Goal: Task Accomplishment & Management: Complete application form

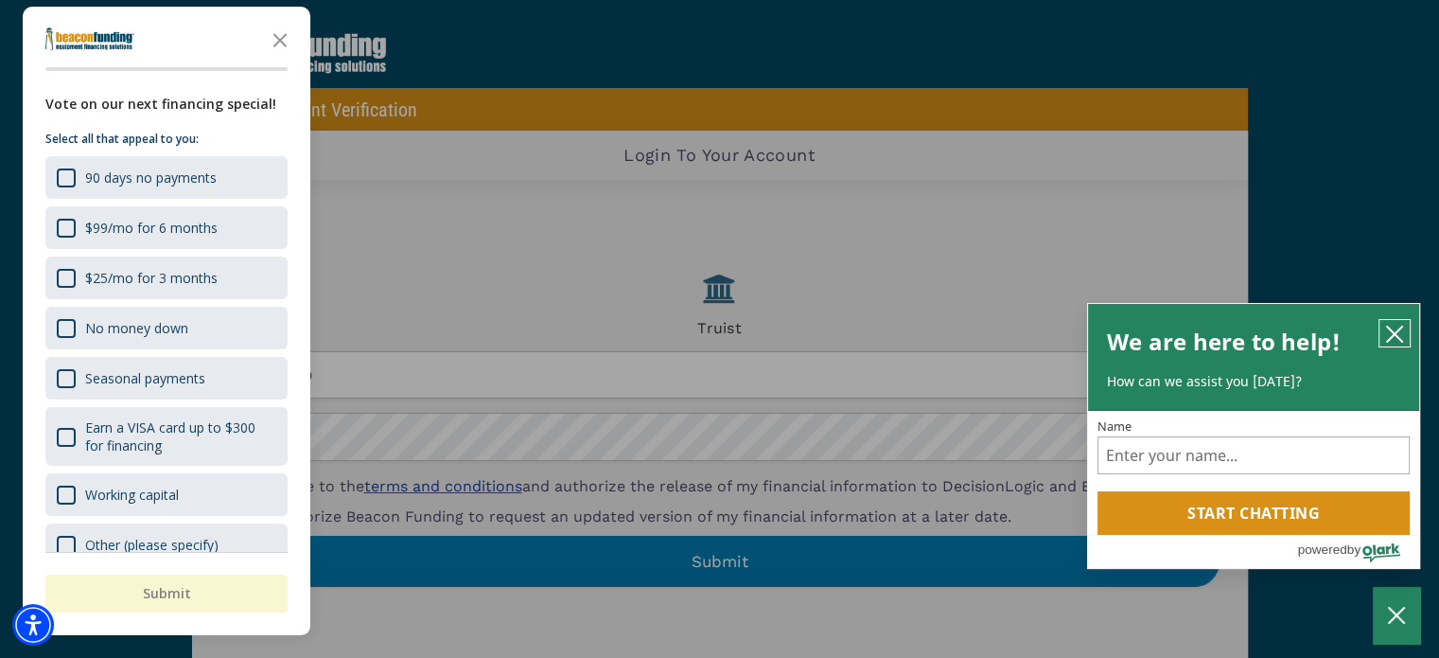
click at [1406, 332] on button "close chatbox" at bounding box center [1395, 333] width 30 height 26
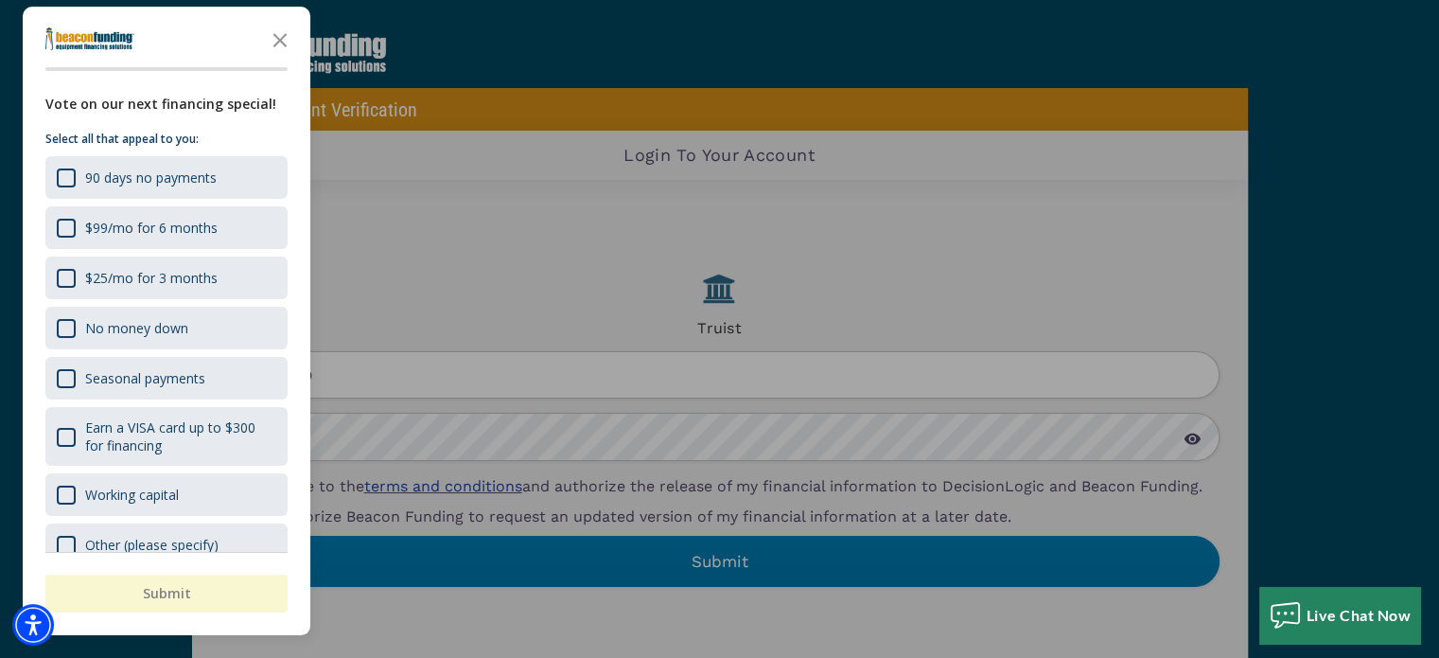
click at [839, 370] on div "button" at bounding box center [719, 329] width 1439 height 658
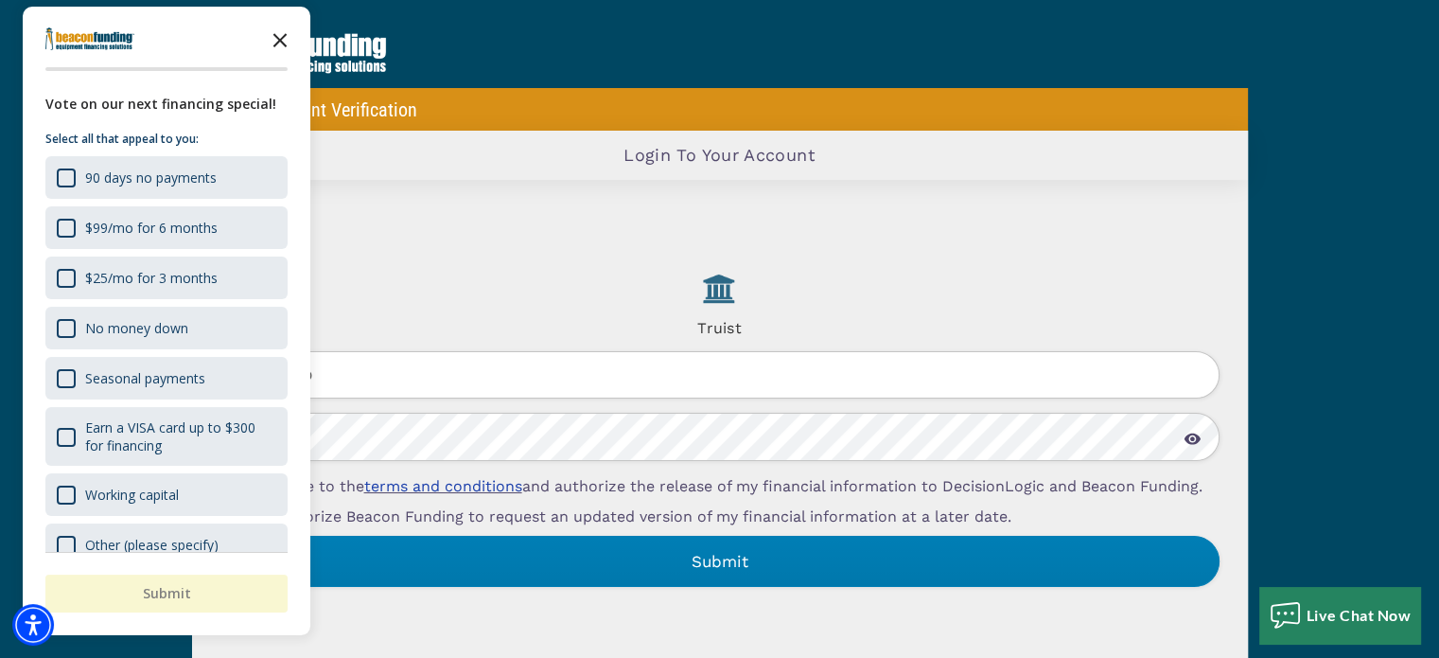
click at [278, 35] on icon "Close the survey" at bounding box center [280, 39] width 38 height 38
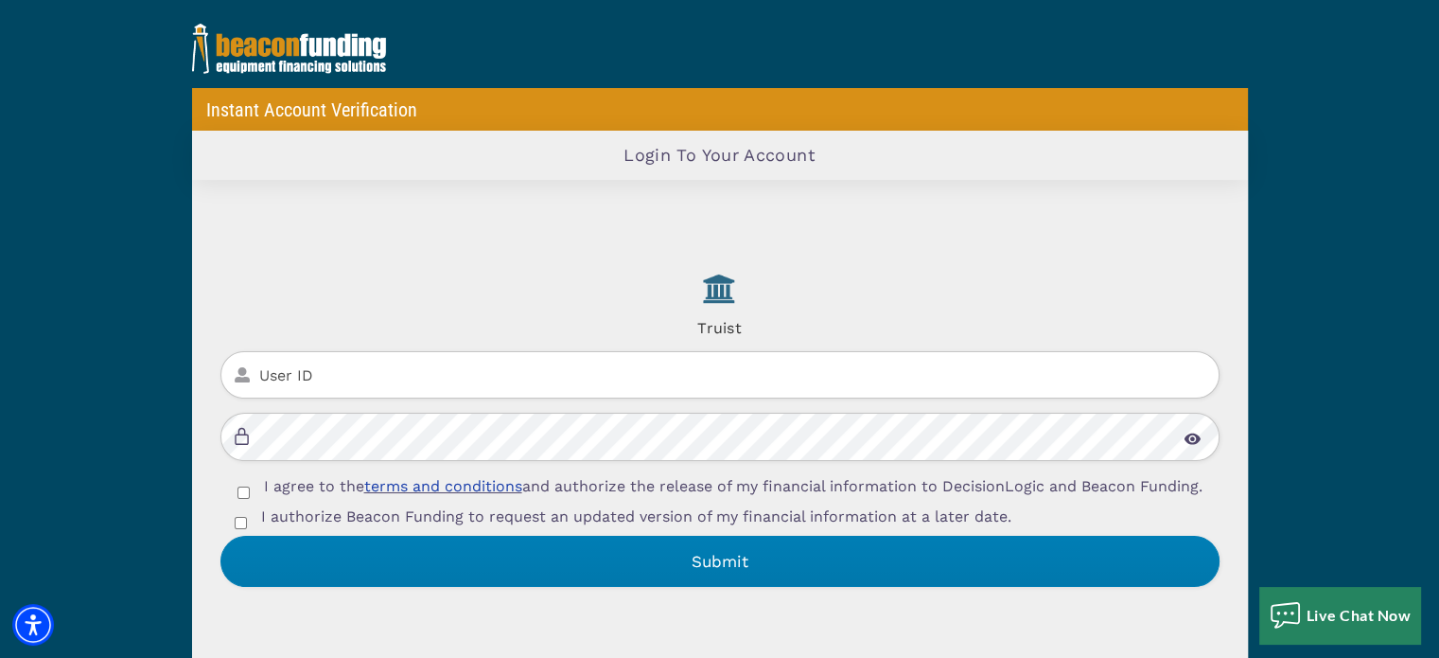
click at [327, 352] on input "User ID" at bounding box center [720, 375] width 999 height 48
type input "smoothflowinc"
click at [238, 495] on input "I agree to the terms and conditions and authorize the release of my financial i…" at bounding box center [244, 492] width 12 height 12
checkbox input "true"
click at [238, 529] on input "I authorize Beacon Funding to request an updated version of my financial inform…" at bounding box center [241, 523] width 12 height 12
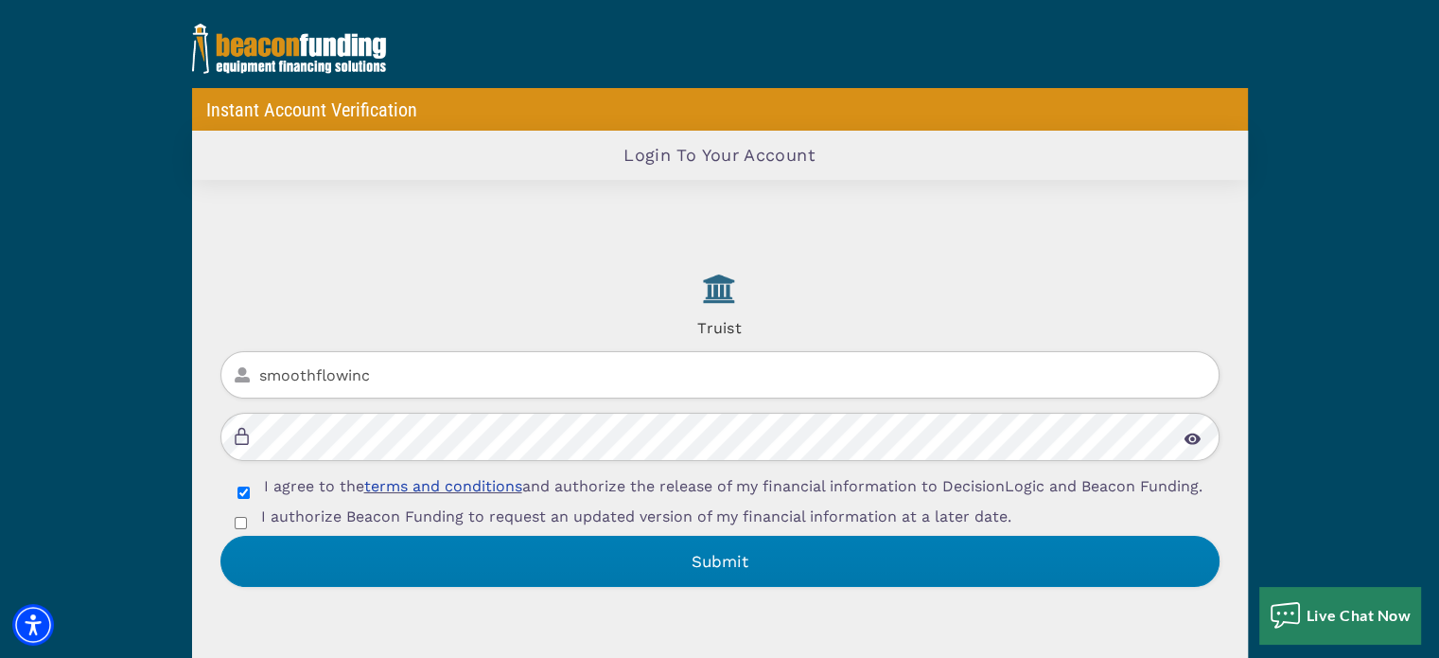
checkbox input "true"
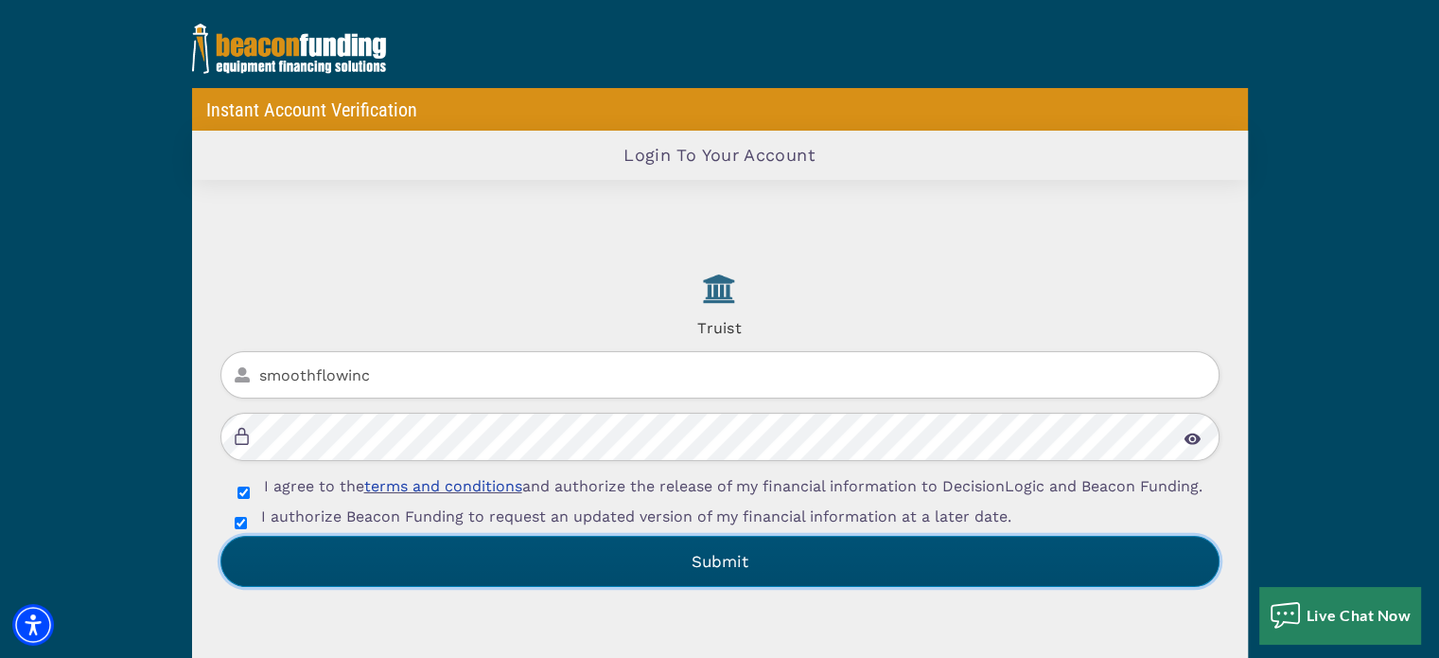
click at [644, 556] on button "Submit" at bounding box center [720, 561] width 999 height 51
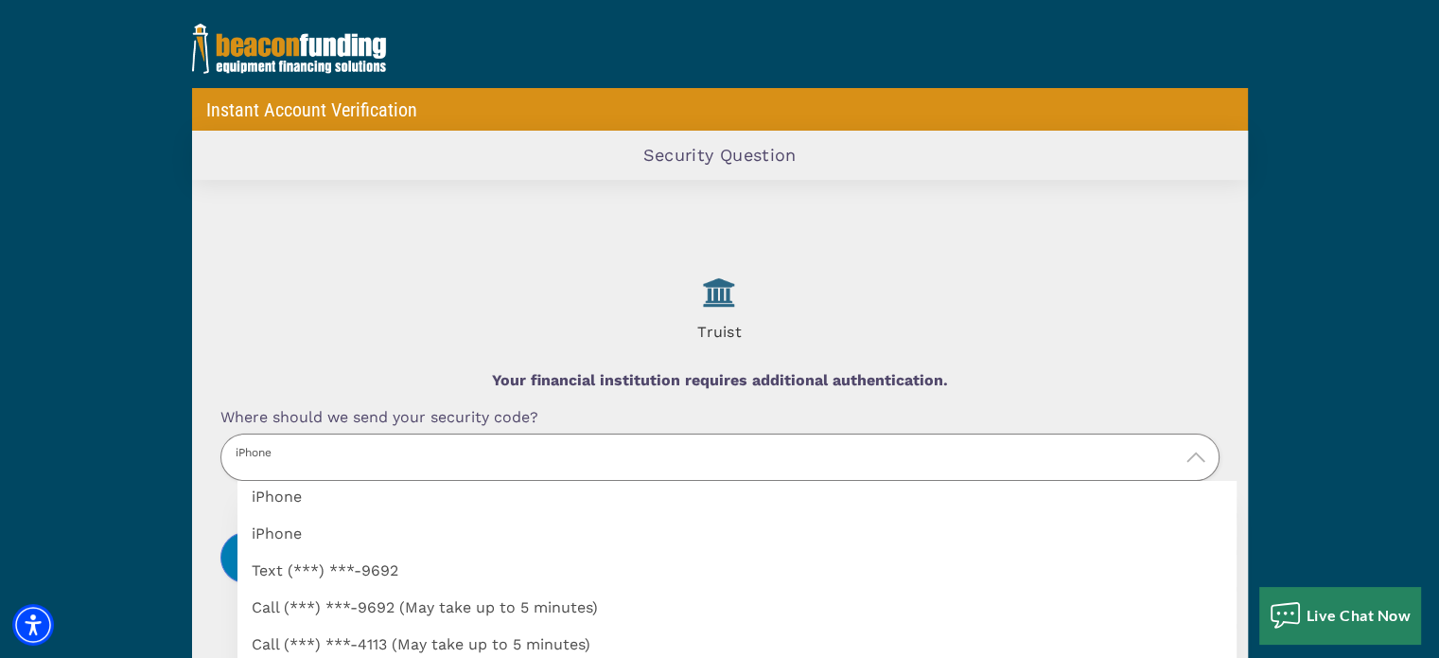
click at [933, 450] on p "iPhone" at bounding box center [720, 457] width 999 height 48
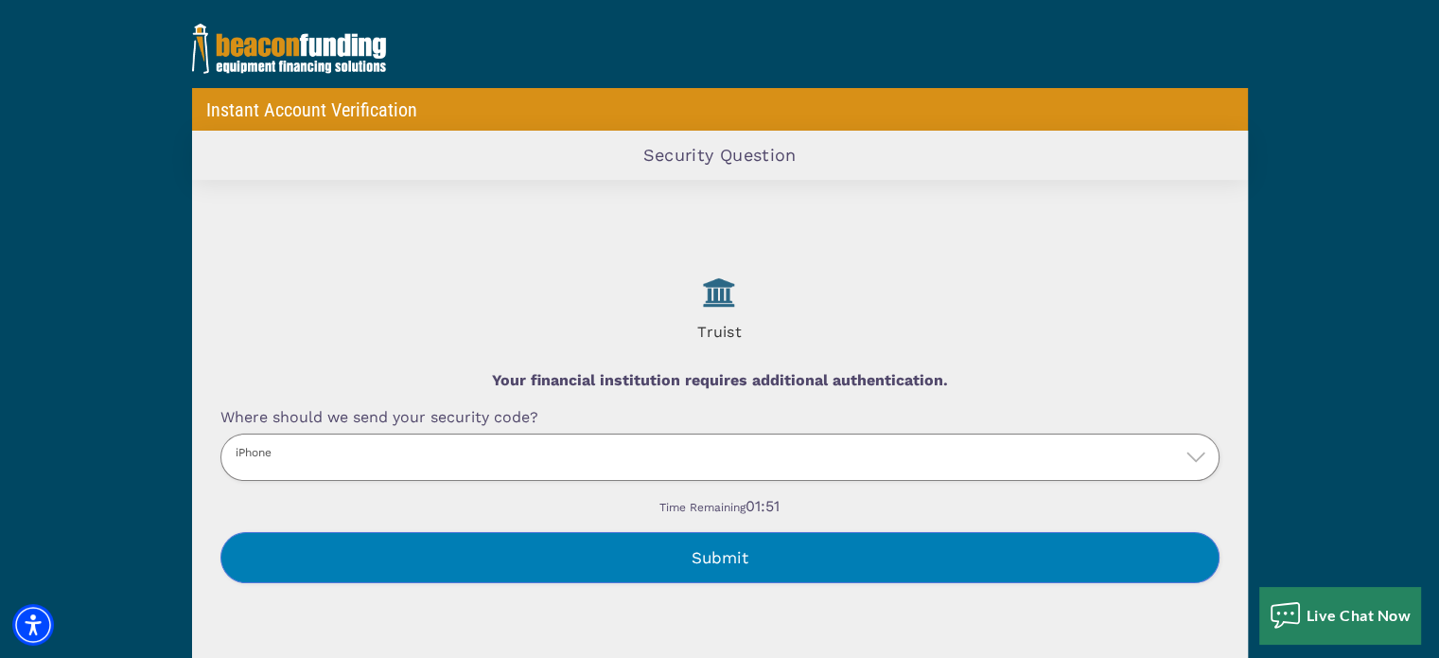
click at [900, 591] on label "Text (***) ***-9692" at bounding box center [737, 591] width 999 height 0
click at [0, 0] on input "Where should we send your security code?" at bounding box center [0, 0] width 0 height 0
click at [896, 564] on button "Submit" at bounding box center [720, 557] width 999 height 51
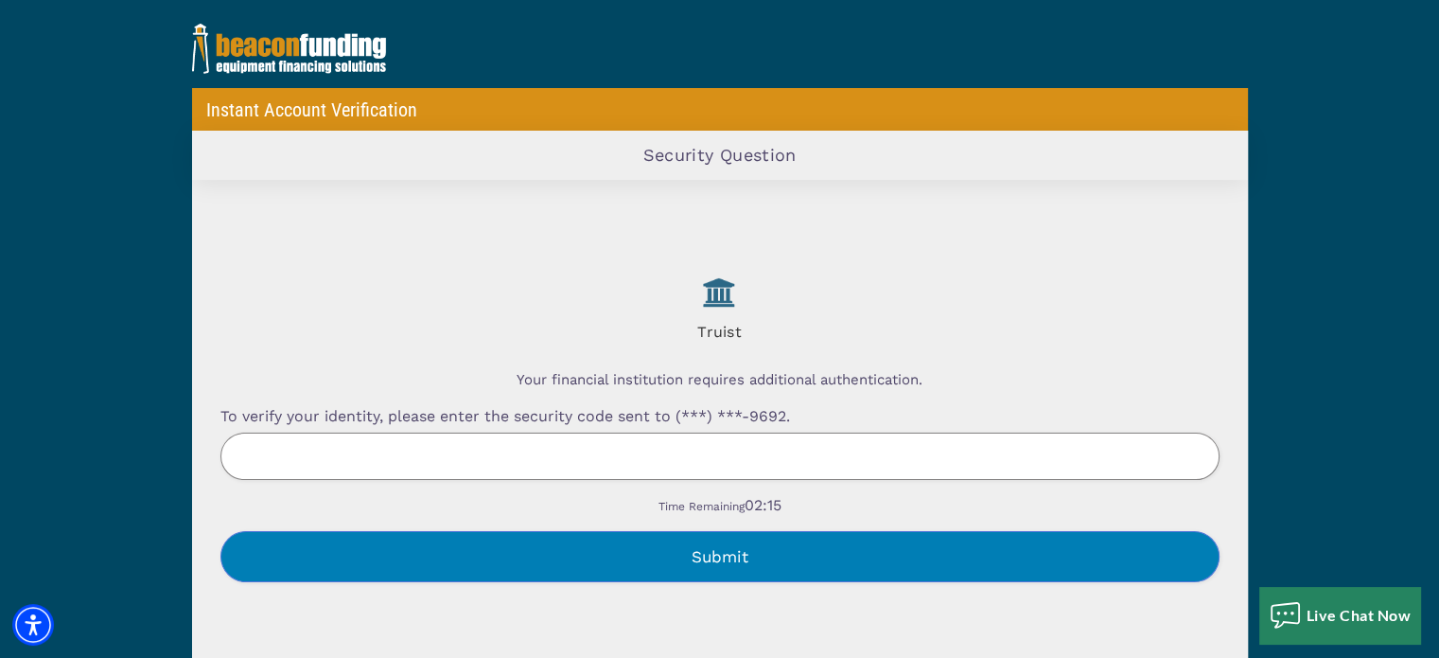
click at [621, 461] on input "To verify your identity, please enter the security code sent to (***) ***-9692." at bounding box center [720, 456] width 999 height 48
type input "738136"
click at [600, 556] on button "Submit" at bounding box center [720, 556] width 999 height 51
